Goal: Task Accomplishment & Management: Manage account settings

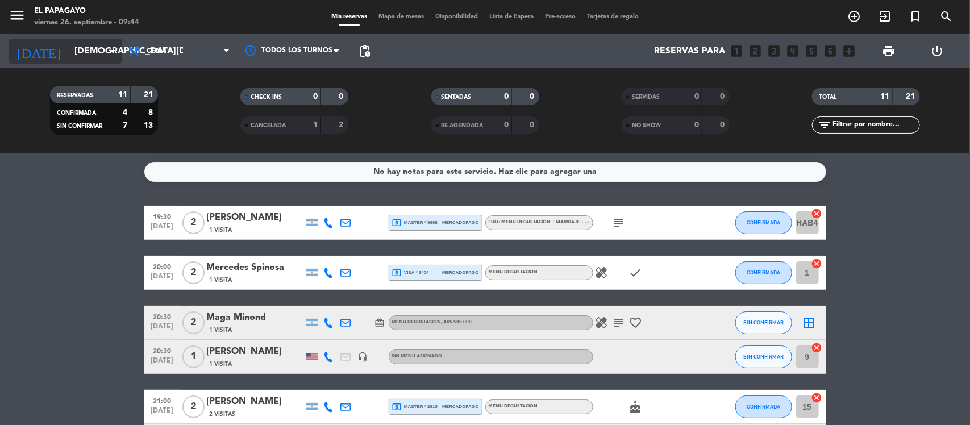
click at [92, 59] on input "[DEMOGRAPHIC_DATA][DATE]" at bounding box center [129, 51] width 120 height 22
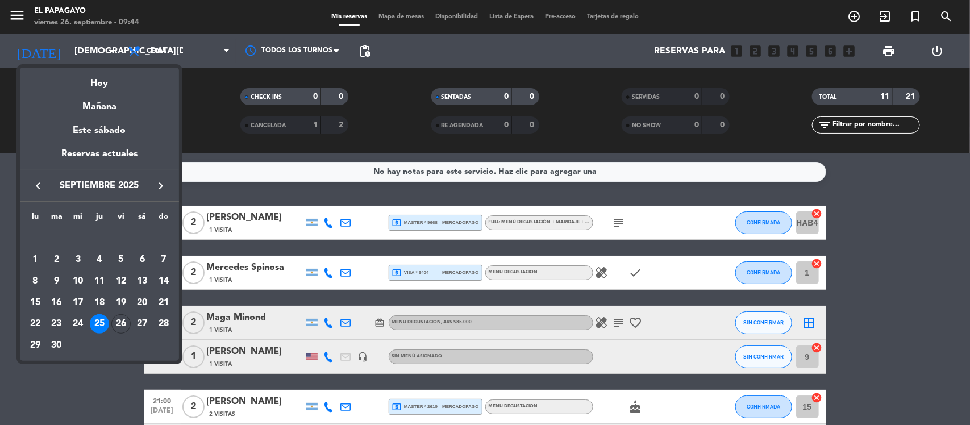
click at [118, 381] on div at bounding box center [485, 212] width 970 height 425
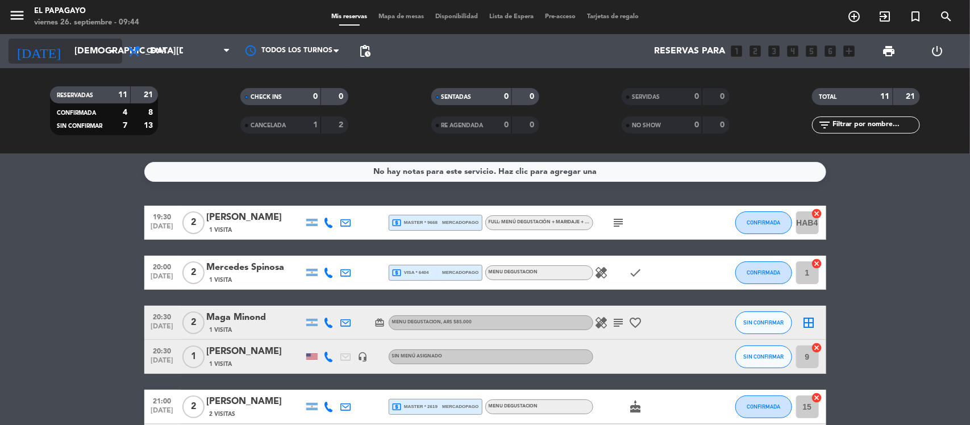
click at [97, 50] on input "[DEMOGRAPHIC_DATA][DATE]" at bounding box center [129, 51] width 120 height 22
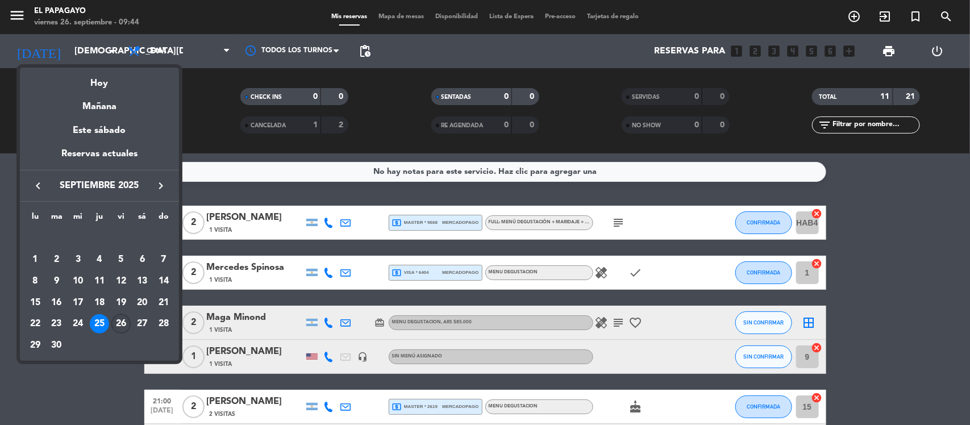
click at [123, 320] on div "26" at bounding box center [120, 323] width 19 height 19
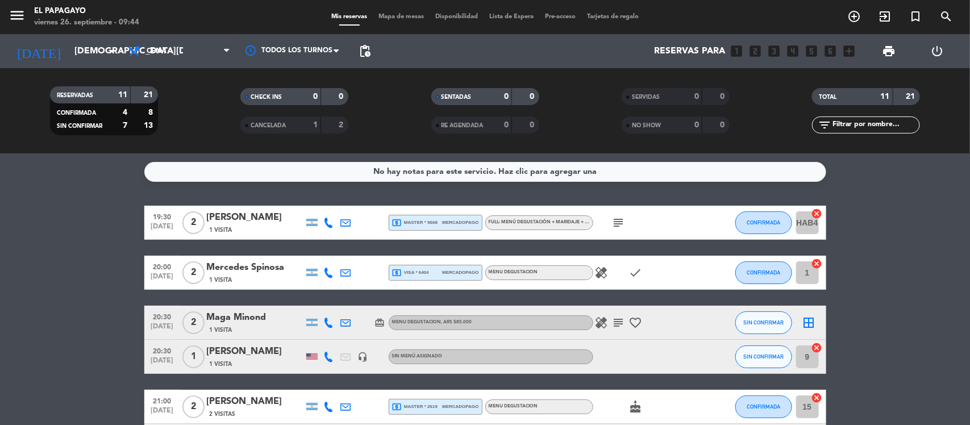
type input "[DATE]"
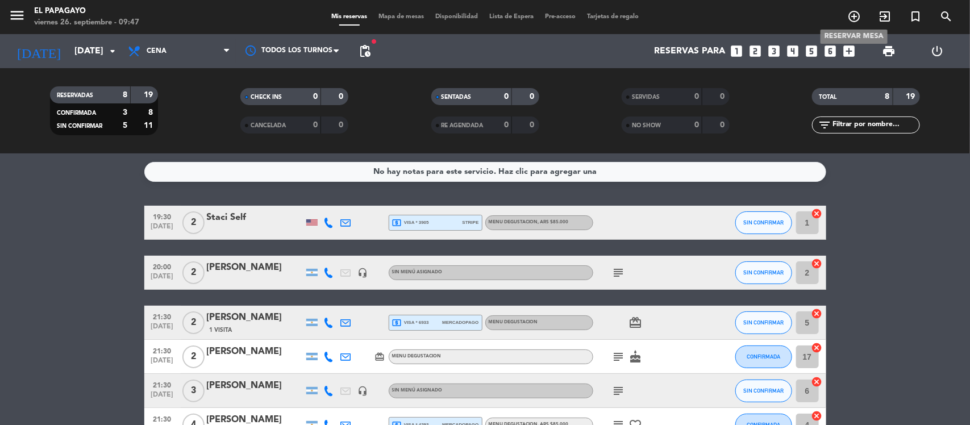
click at [848, 22] on icon "add_circle_outline" at bounding box center [855, 17] width 14 height 14
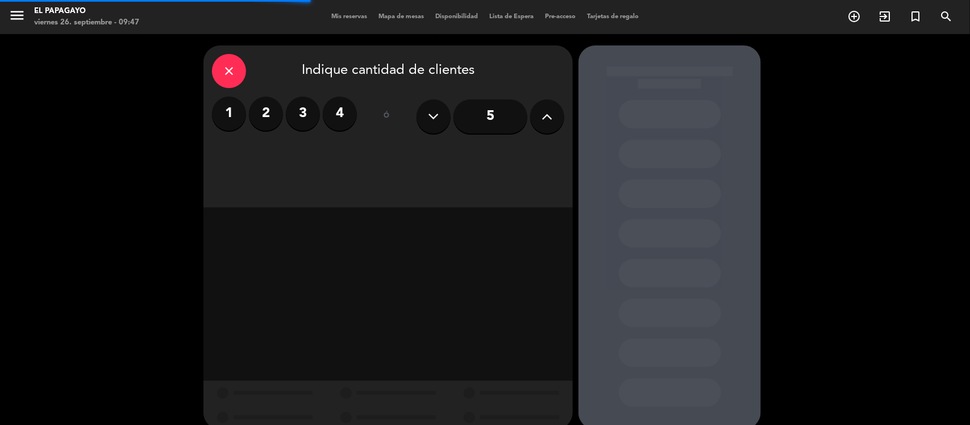
click at [262, 126] on label "2" at bounding box center [266, 114] width 34 height 34
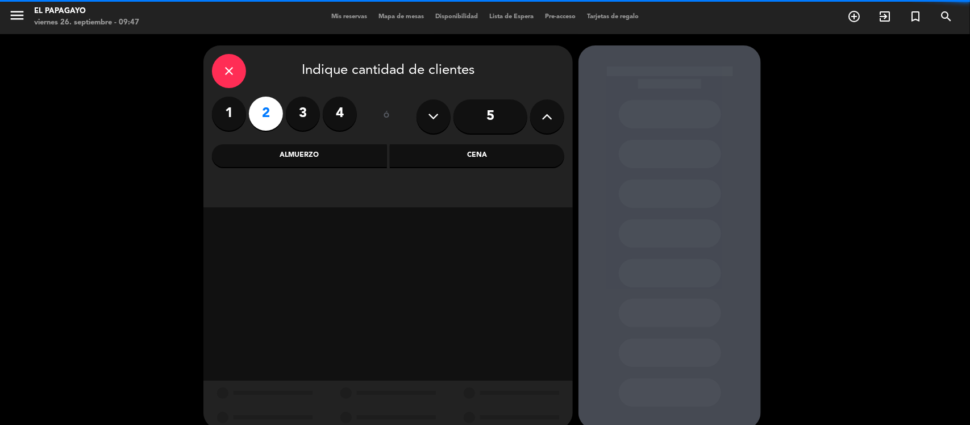
click at [446, 156] on div "Cena" at bounding box center [477, 155] width 175 height 23
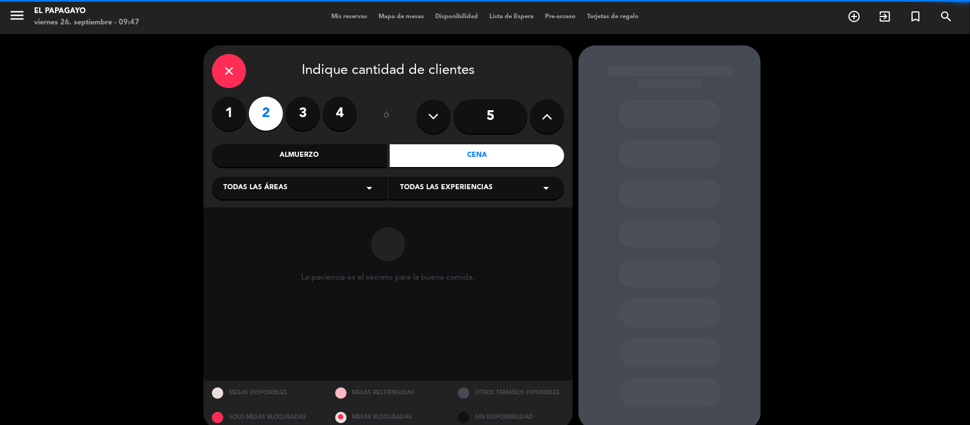
click at [313, 183] on div "Todas las áreas arrow_drop_down" at bounding box center [300, 188] width 176 height 23
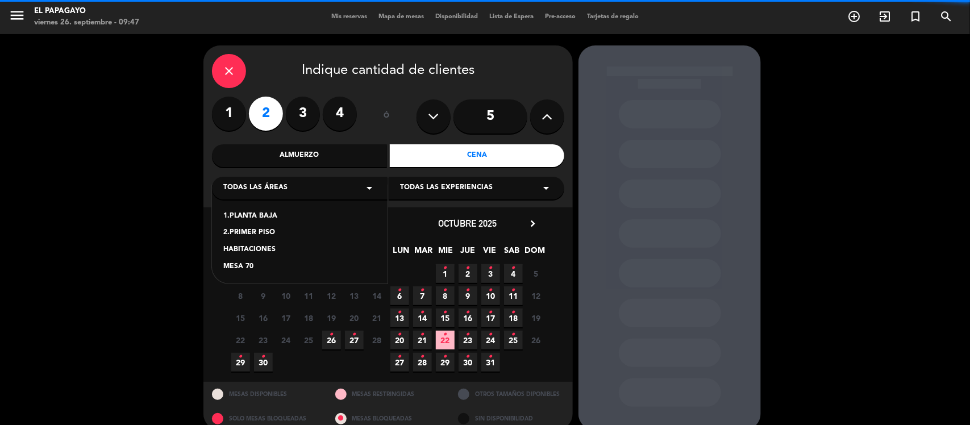
click at [262, 211] on div "1.PLANTA BAJA" at bounding box center [299, 216] width 153 height 11
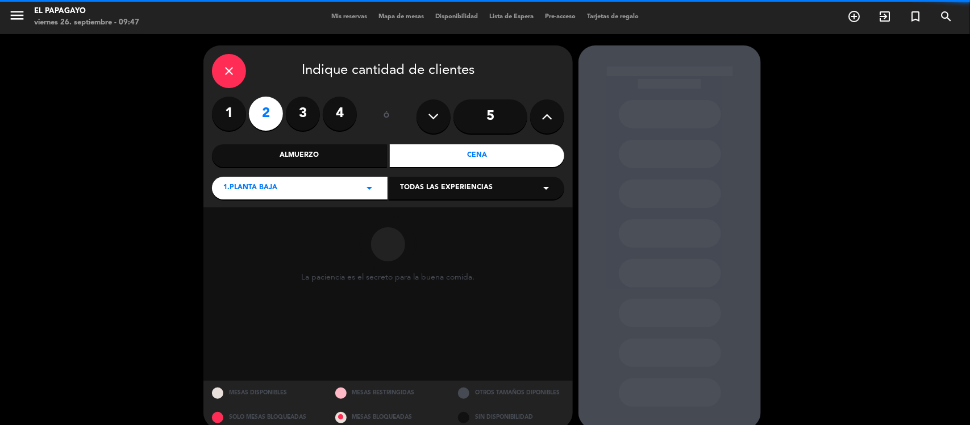
scroll to position [15, 0]
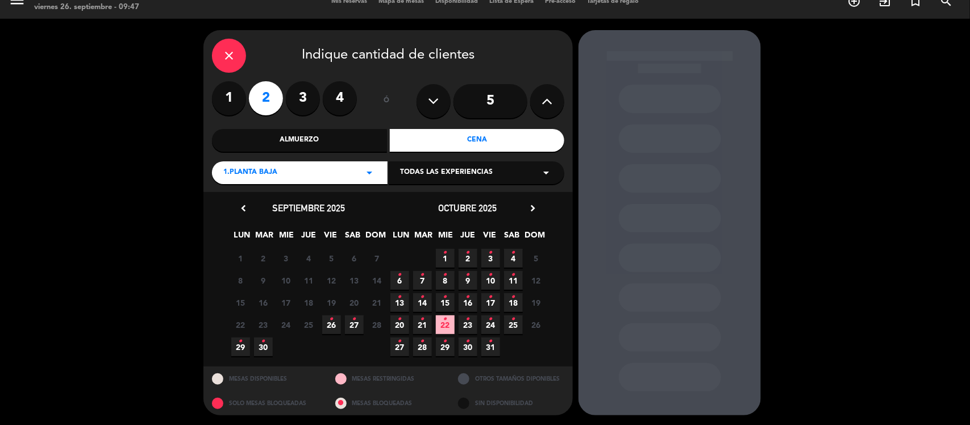
click at [327, 326] on span "26 •" at bounding box center [331, 325] width 19 height 19
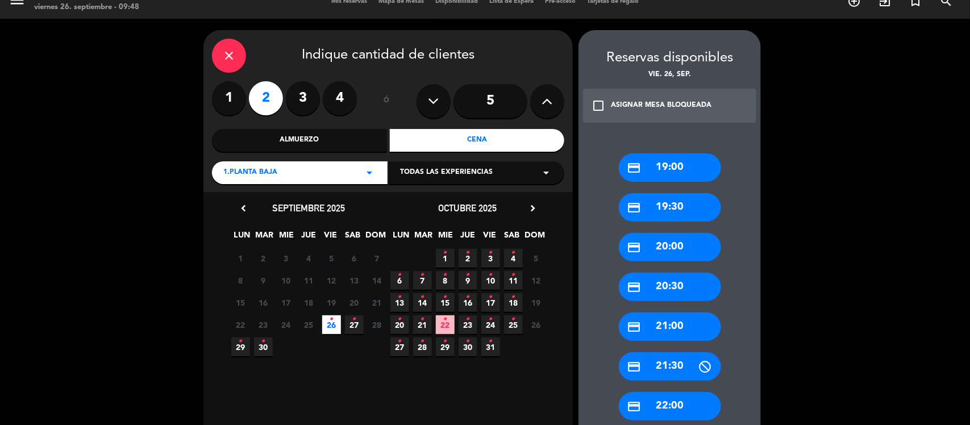
click at [665, 277] on div "credit_card 20:30" at bounding box center [670, 287] width 102 height 28
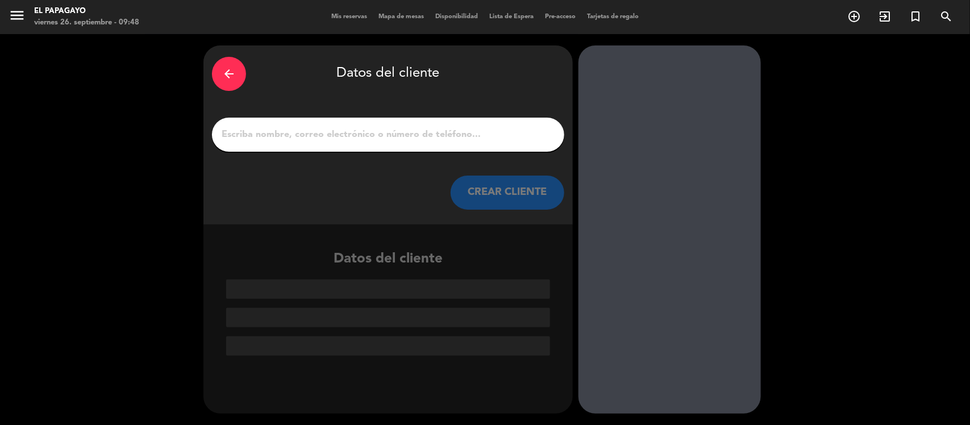
scroll to position [0, 0]
click at [433, 131] on input "1" at bounding box center [388, 135] width 335 height 16
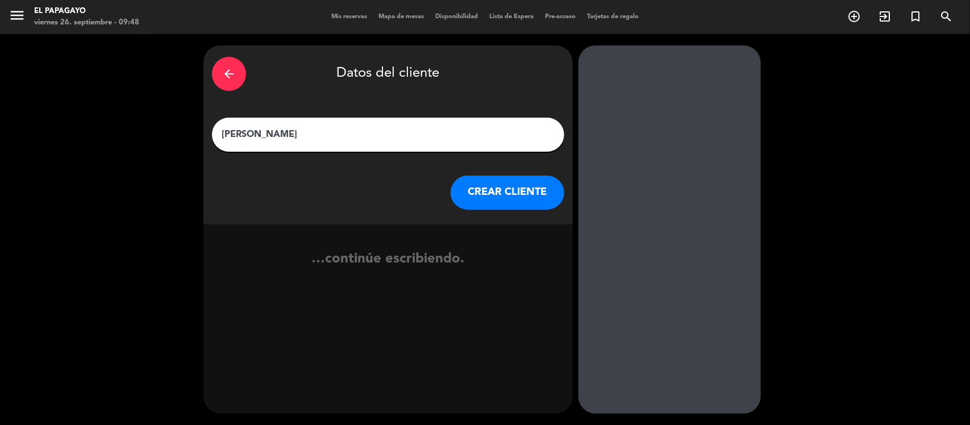
type input "[PERSON_NAME]"
click at [475, 179] on button "CREAR CLIENTE" at bounding box center [508, 193] width 114 height 34
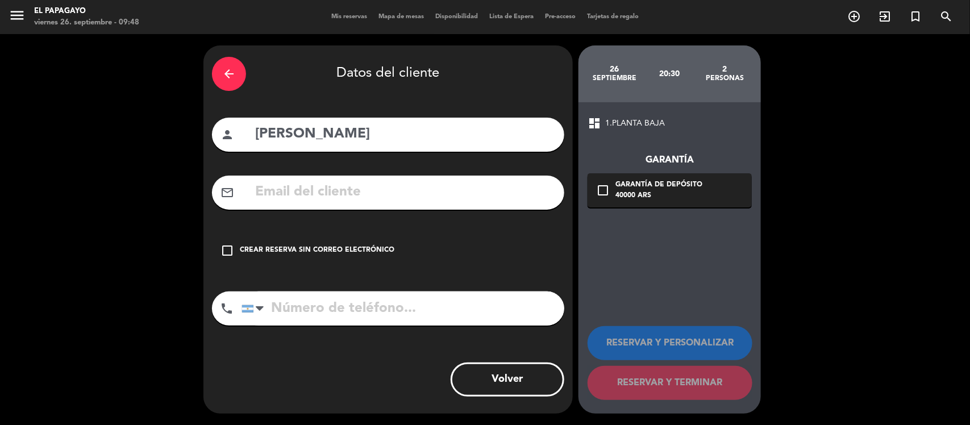
click at [283, 305] on input "tel" at bounding box center [403, 309] width 323 height 34
paste input "[PHONE_NUMBER]"
type input "[PHONE_NUMBER]"
click at [273, 255] on div "Crear reserva sin correo electrónico" at bounding box center [317, 250] width 155 height 11
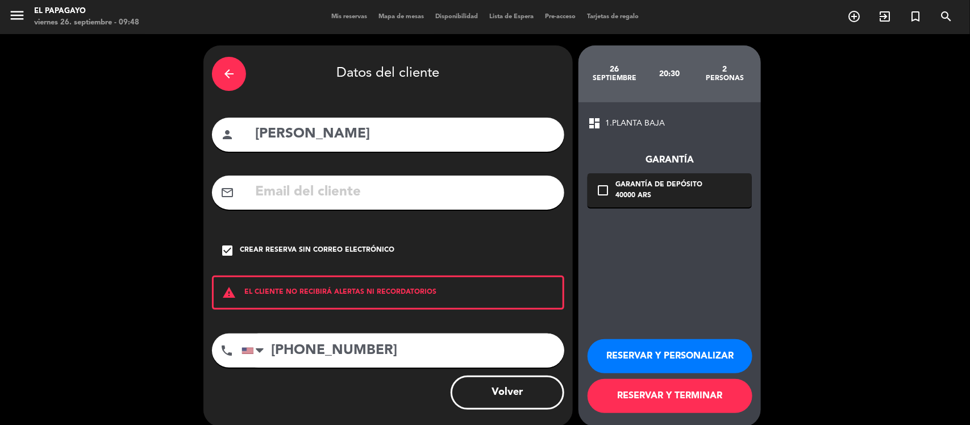
click at [651, 360] on button "RESERVAR Y PERSONALIZAR" at bounding box center [670, 356] width 165 height 34
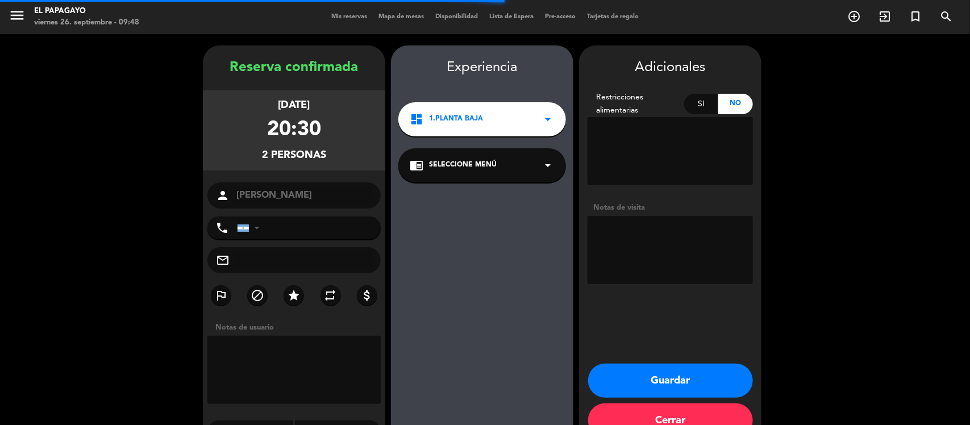
type input "[PHONE_NUMBER]"
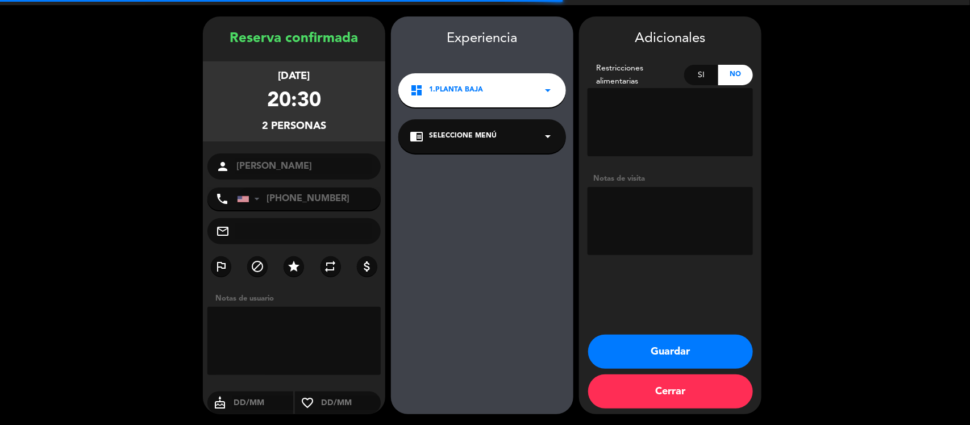
click at [655, 220] on textarea at bounding box center [670, 221] width 165 height 68
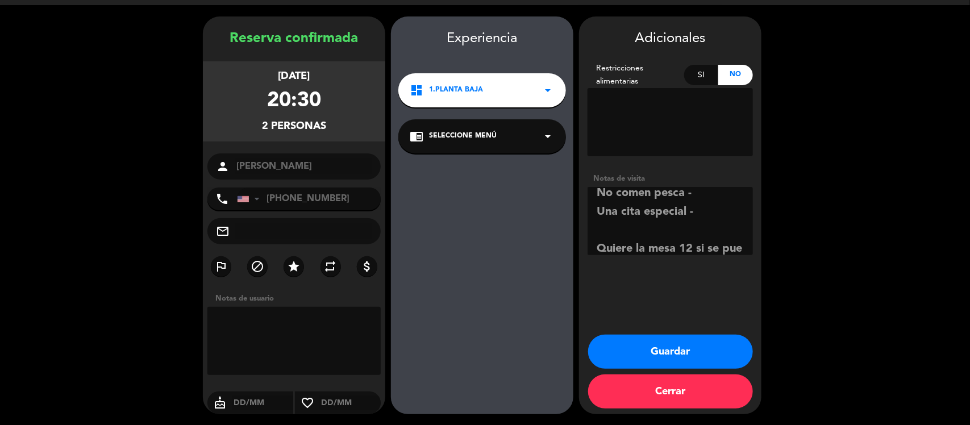
scroll to position [26, 0]
type textarea "No comen pesca - Una cita especial - Quiere la mesa 12 si se puede."
click at [665, 356] on button "Guardar" at bounding box center [670, 352] width 165 height 34
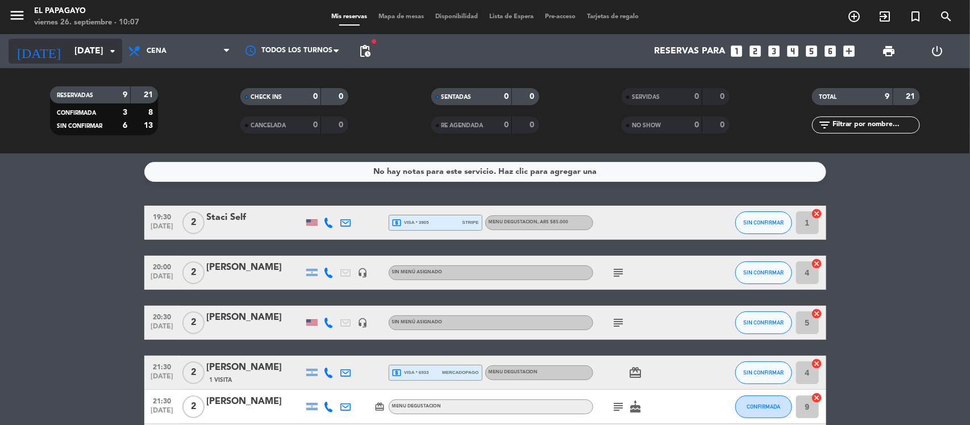
click at [71, 58] on input "[DATE]" at bounding box center [129, 51] width 120 height 22
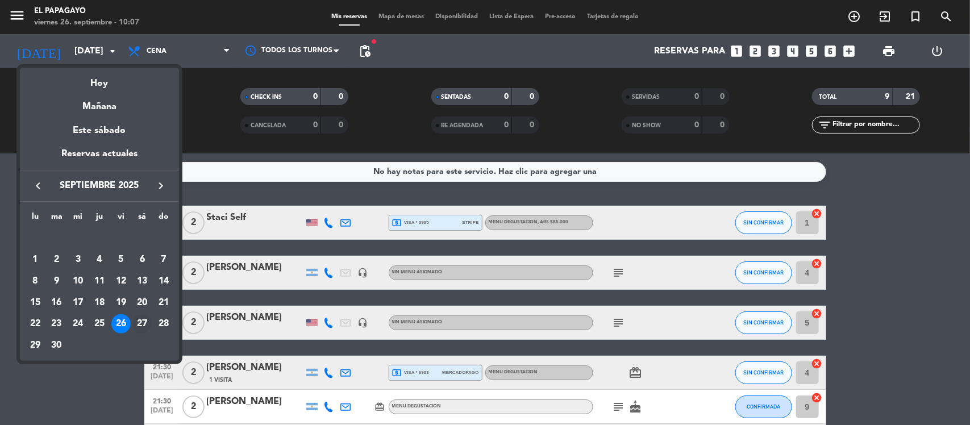
click at [138, 325] on div "27" at bounding box center [141, 323] width 19 height 19
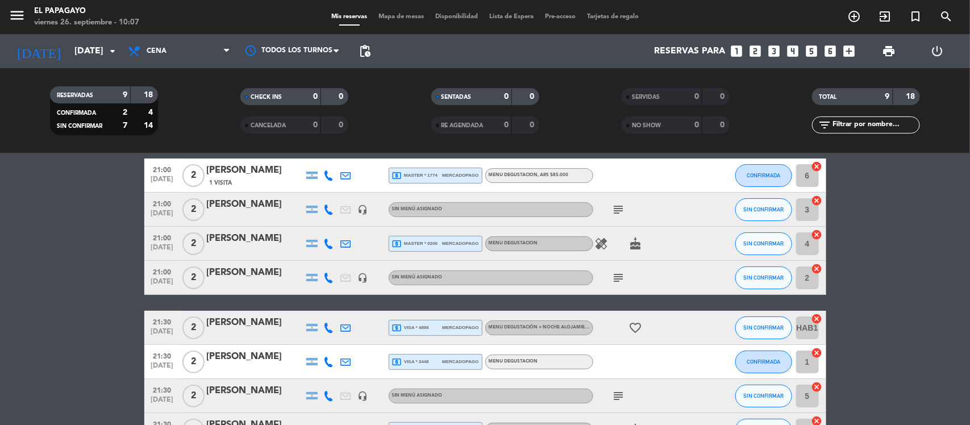
scroll to position [51, 0]
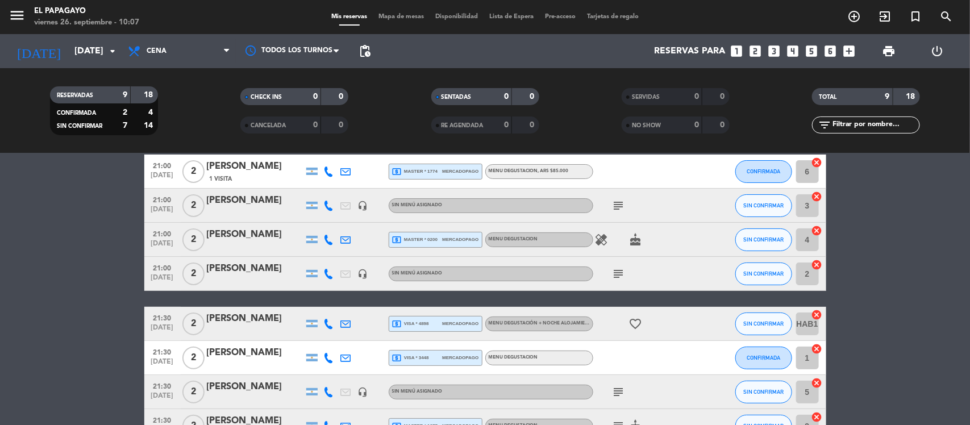
click at [331, 327] on icon at bounding box center [329, 324] width 10 height 10
click at [321, 305] on span "Copiar" at bounding box center [321, 304] width 24 height 12
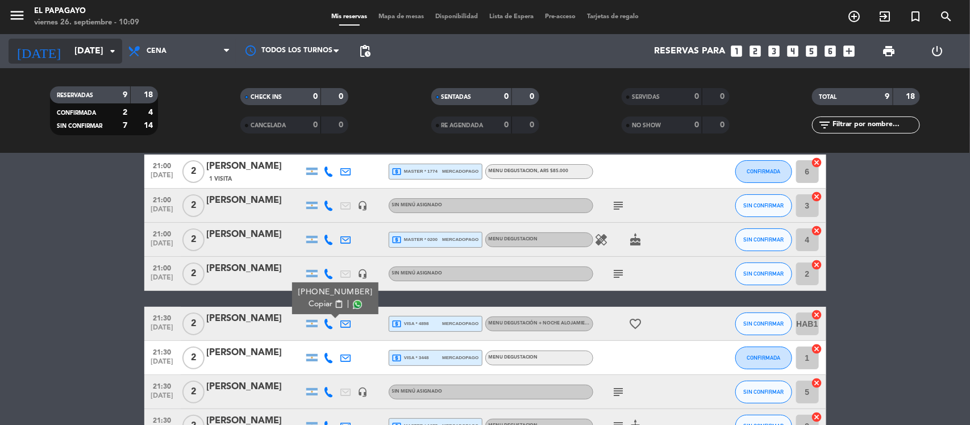
click at [94, 60] on input "[DATE]" at bounding box center [129, 51] width 120 height 22
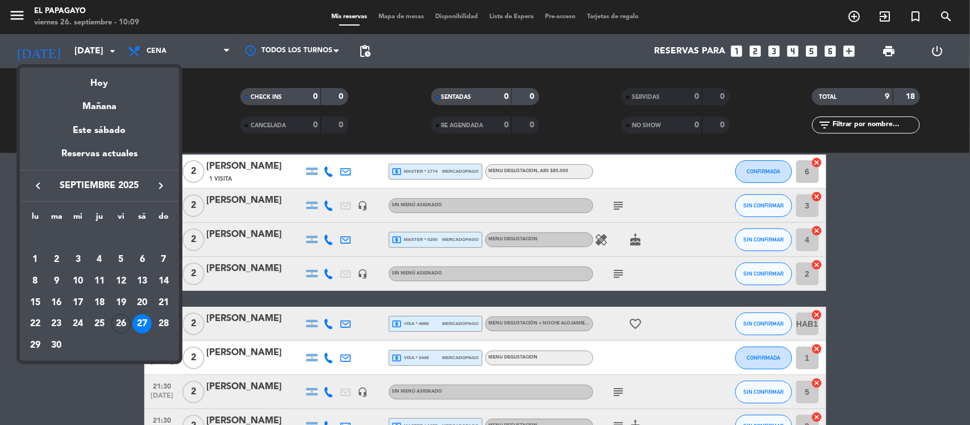
click at [161, 188] on icon "keyboard_arrow_right" at bounding box center [161, 186] width 14 height 14
click at [37, 307] on div "13" at bounding box center [35, 302] width 19 height 19
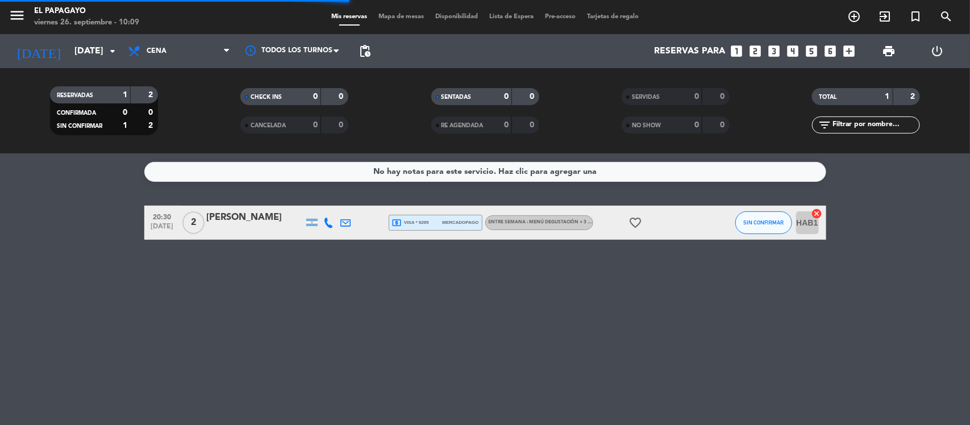
scroll to position [0, 0]
click at [101, 55] on input "[DATE]" at bounding box center [129, 51] width 120 height 22
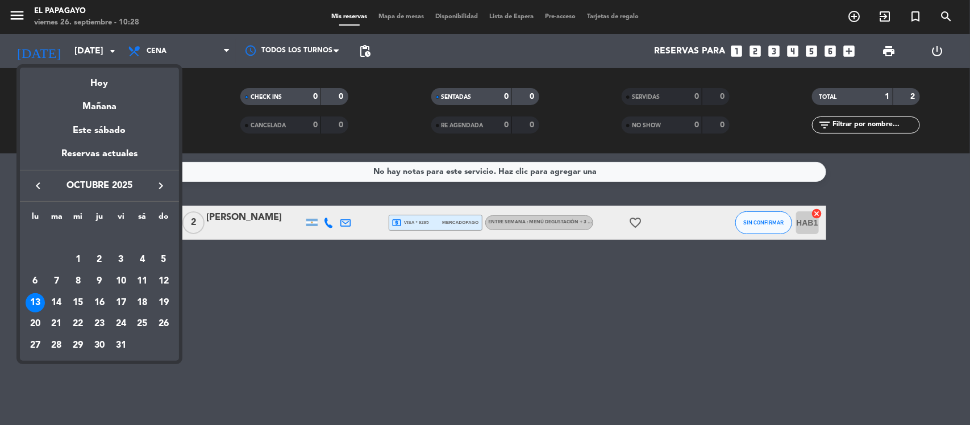
click at [35, 174] on div "keyboard_arrow_left [DATE] keyboard_arrow_right" at bounding box center [99, 186] width 159 height 32
click at [35, 189] on icon "keyboard_arrow_left" at bounding box center [38, 186] width 14 height 14
click at [129, 317] on td "26" at bounding box center [121, 325] width 22 height 22
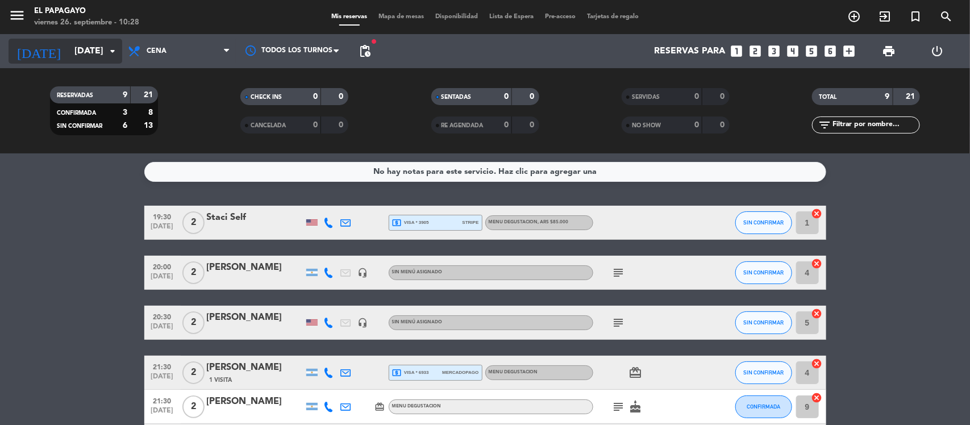
click at [77, 54] on input "[DATE]" at bounding box center [129, 51] width 120 height 22
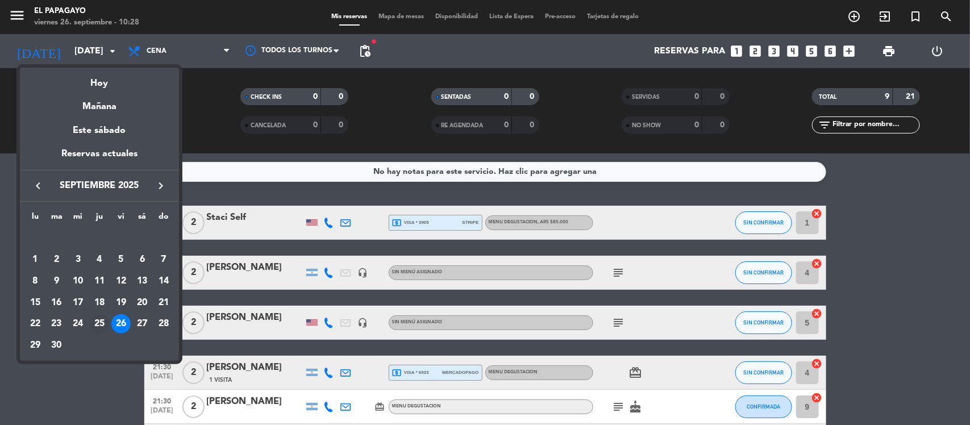
click at [98, 326] on div "25" at bounding box center [99, 323] width 19 height 19
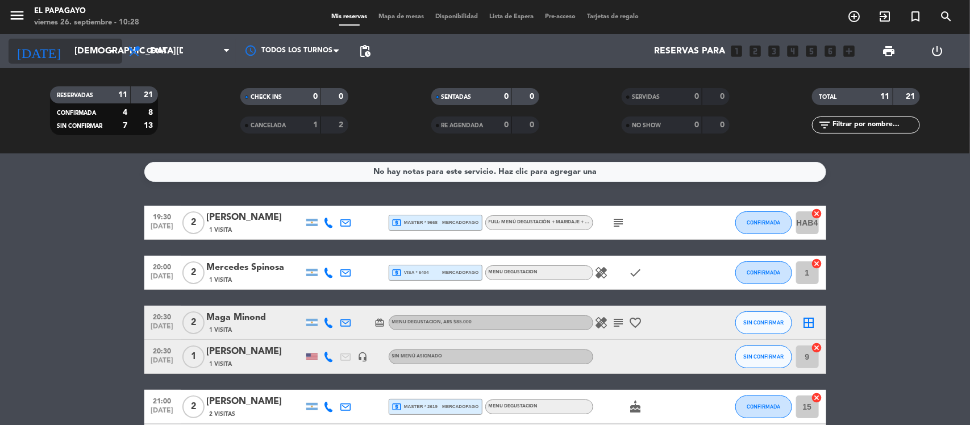
click at [97, 56] on input "[DEMOGRAPHIC_DATA][DATE]" at bounding box center [129, 51] width 120 height 22
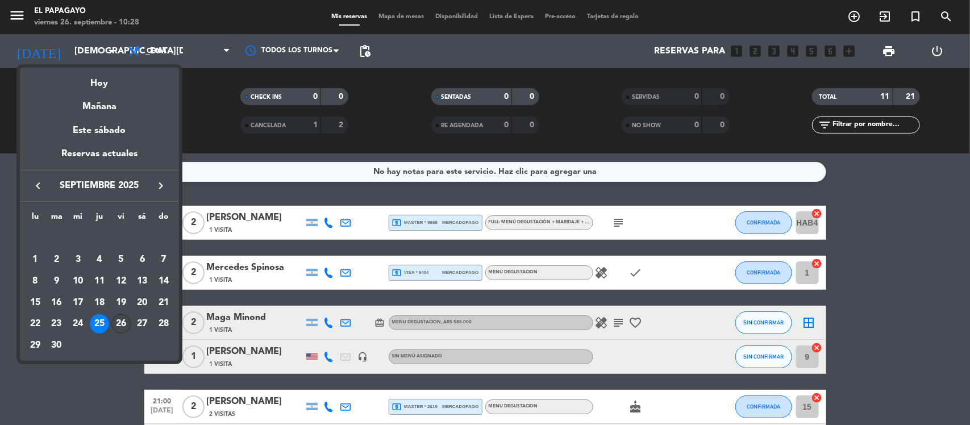
click at [126, 328] on div "26" at bounding box center [120, 323] width 19 height 19
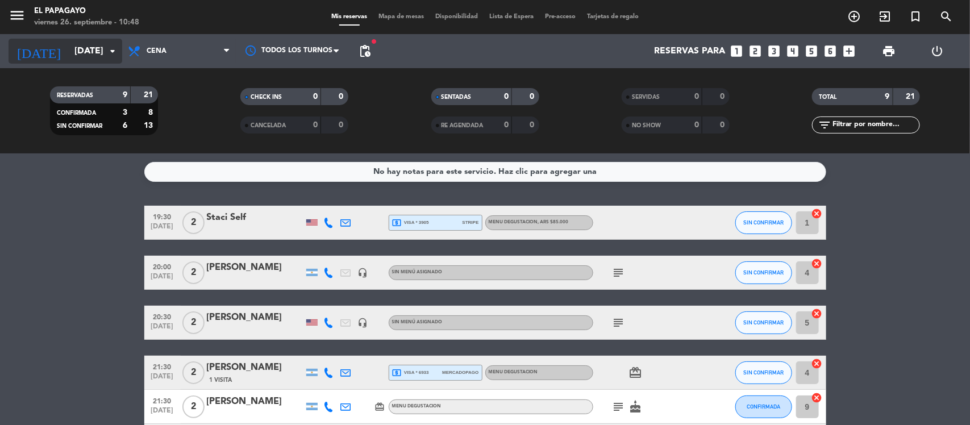
click at [106, 58] on input "[DATE]" at bounding box center [129, 51] width 120 height 22
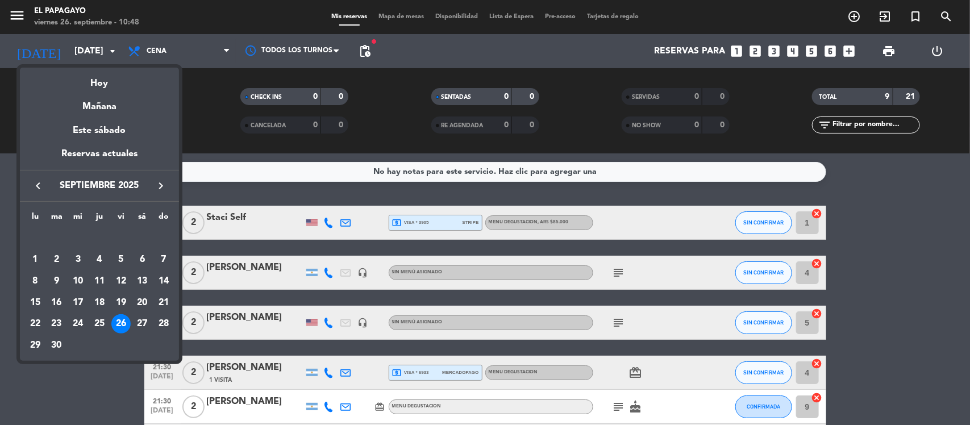
click at [165, 186] on icon "keyboard_arrow_right" at bounding box center [161, 186] width 14 height 14
click at [101, 47] on div at bounding box center [485, 212] width 970 height 425
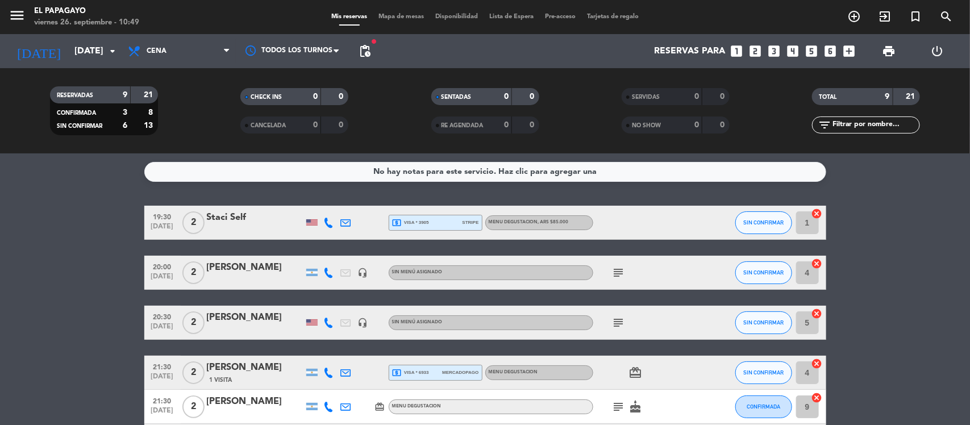
click at [101, 47] on input "[DATE]" at bounding box center [129, 51] width 120 height 22
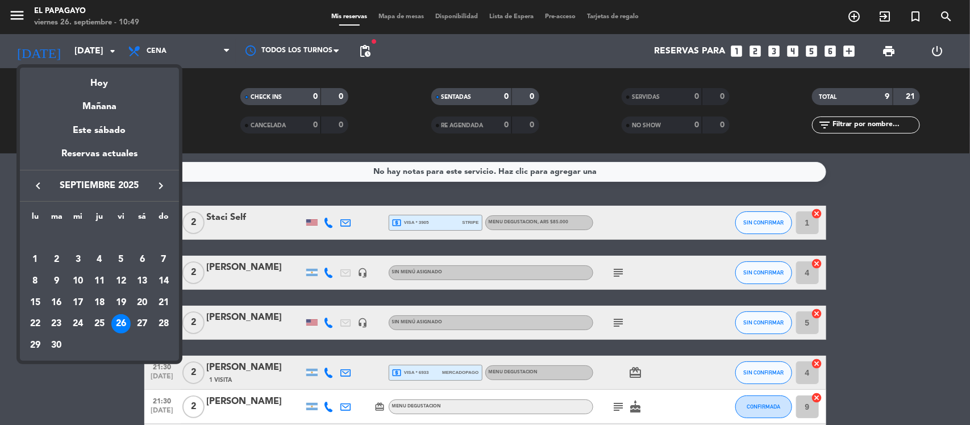
click at [160, 192] on icon "keyboard_arrow_right" at bounding box center [161, 186] width 14 height 14
click at [123, 258] on div "3" at bounding box center [120, 259] width 19 height 19
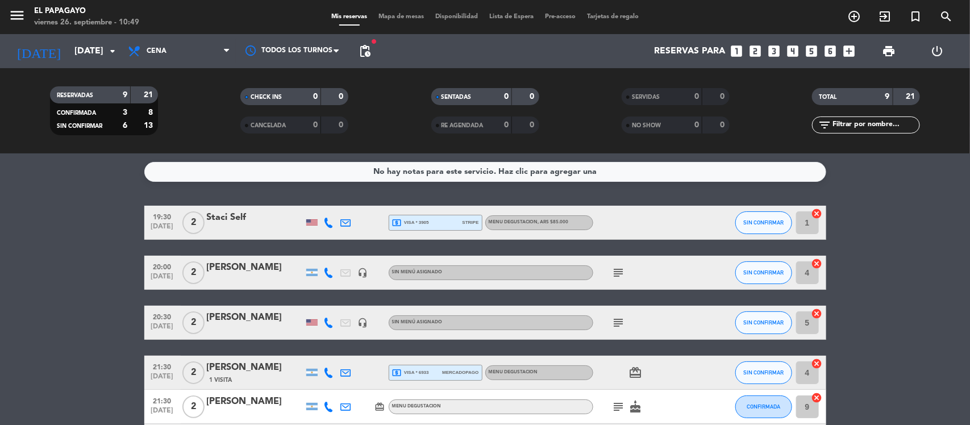
type input "[DATE]"
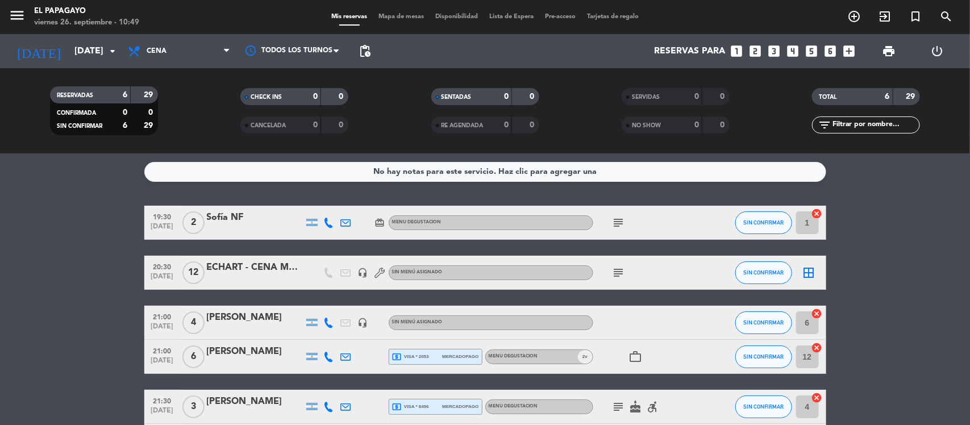
click at [207, 279] on div at bounding box center [255, 280] width 97 height 9
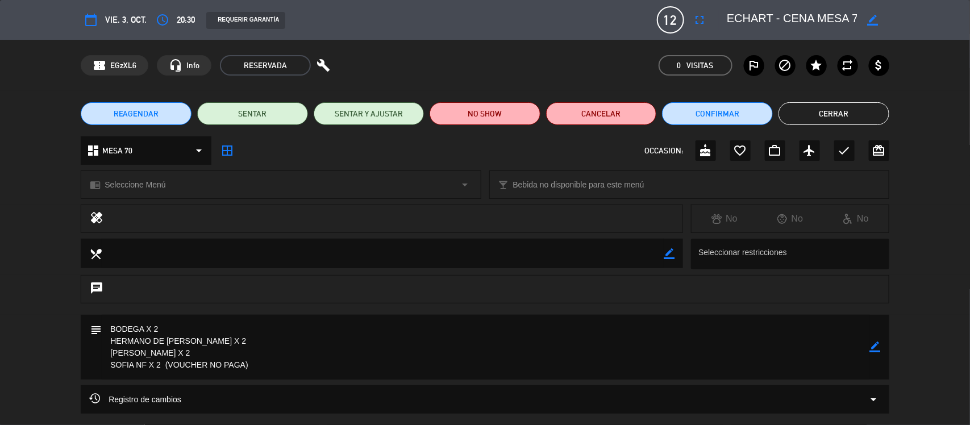
click at [873, 345] on icon "border_color" at bounding box center [875, 347] width 11 height 11
click at [189, 335] on textarea at bounding box center [486, 347] width 769 height 65
paste textarea "[PHONE_NUMBER]"
type textarea "BODEGA X 2 [PERSON_NAME] X 2 - 3547 65-8060 (NO PAGA) [PERSON_NAME] X 2 SOFIA N…"
click at [874, 347] on icon at bounding box center [875, 347] width 11 height 11
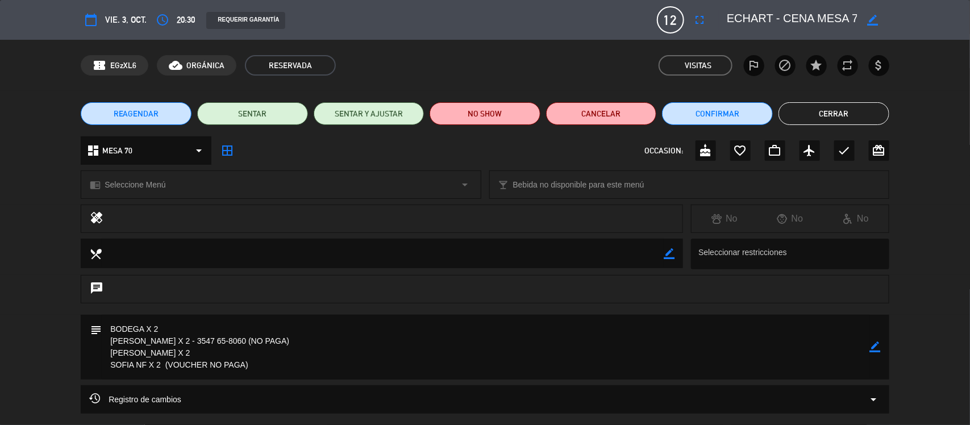
click at [822, 113] on button "Cerrar" at bounding box center [834, 113] width 111 height 23
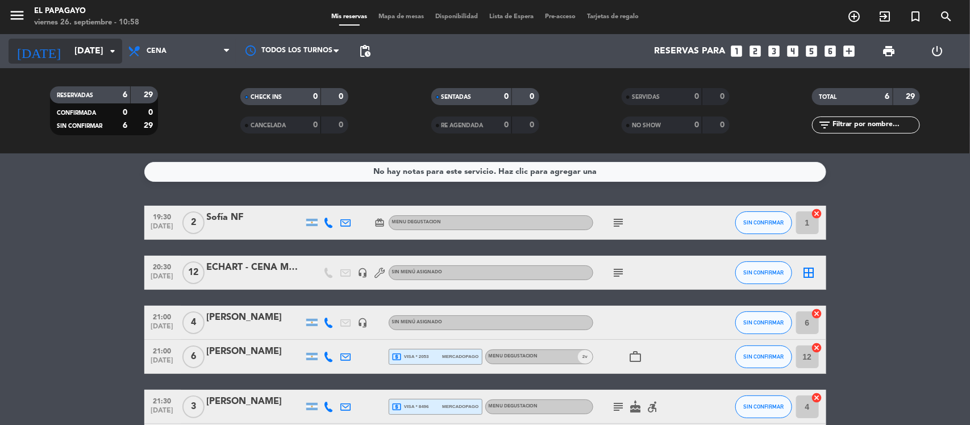
click at [84, 59] on input "[DATE]" at bounding box center [129, 51] width 120 height 22
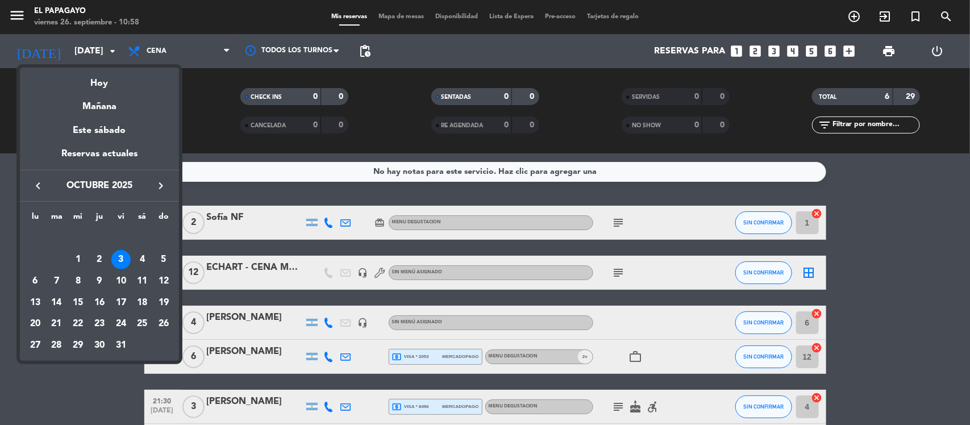
click at [6, 10] on div at bounding box center [485, 212] width 970 height 425
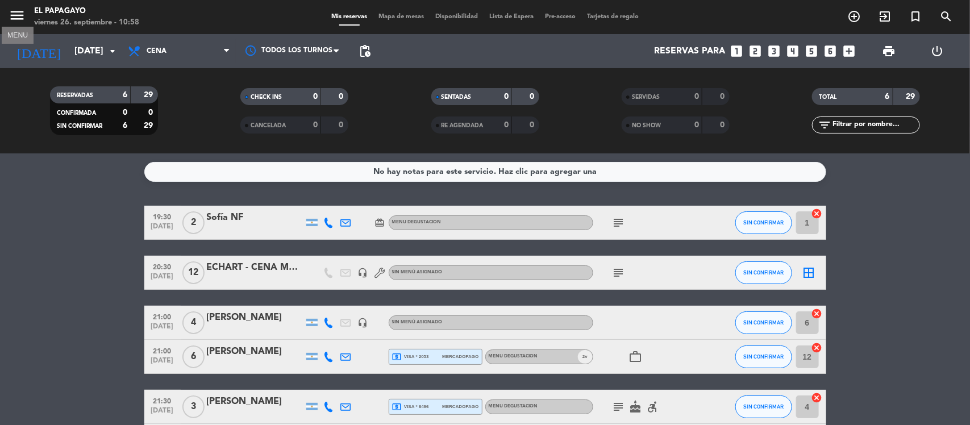
click at [16, 24] on button "menu" at bounding box center [17, 17] width 17 height 21
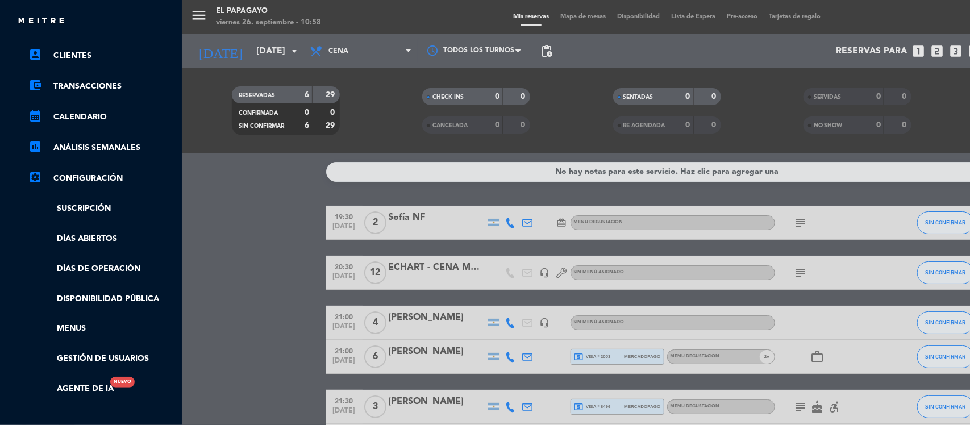
scroll to position [89, 0]
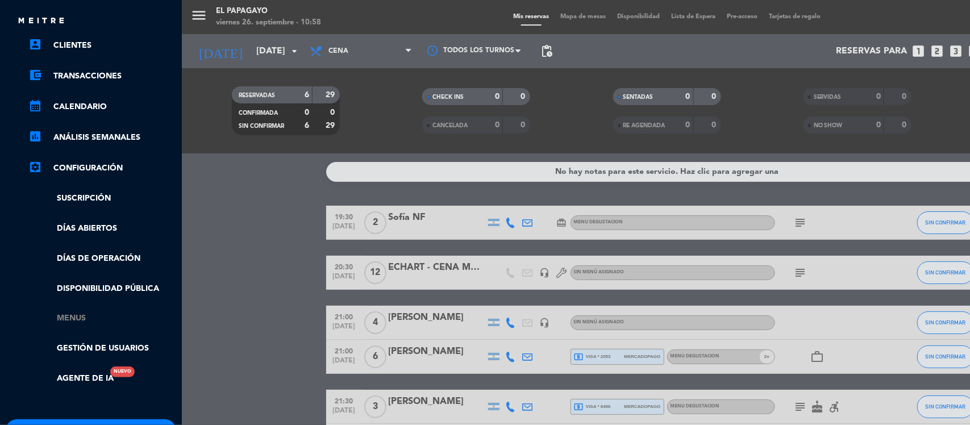
click at [72, 318] on link "Menus" at bounding box center [102, 318] width 148 height 13
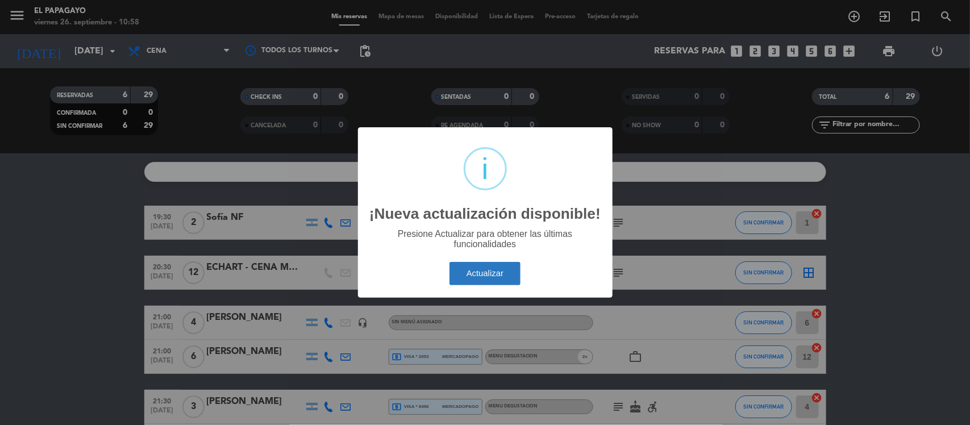
click at [478, 271] on button "Actualizar" at bounding box center [485, 273] width 71 height 23
